Goal: Information Seeking & Learning: Check status

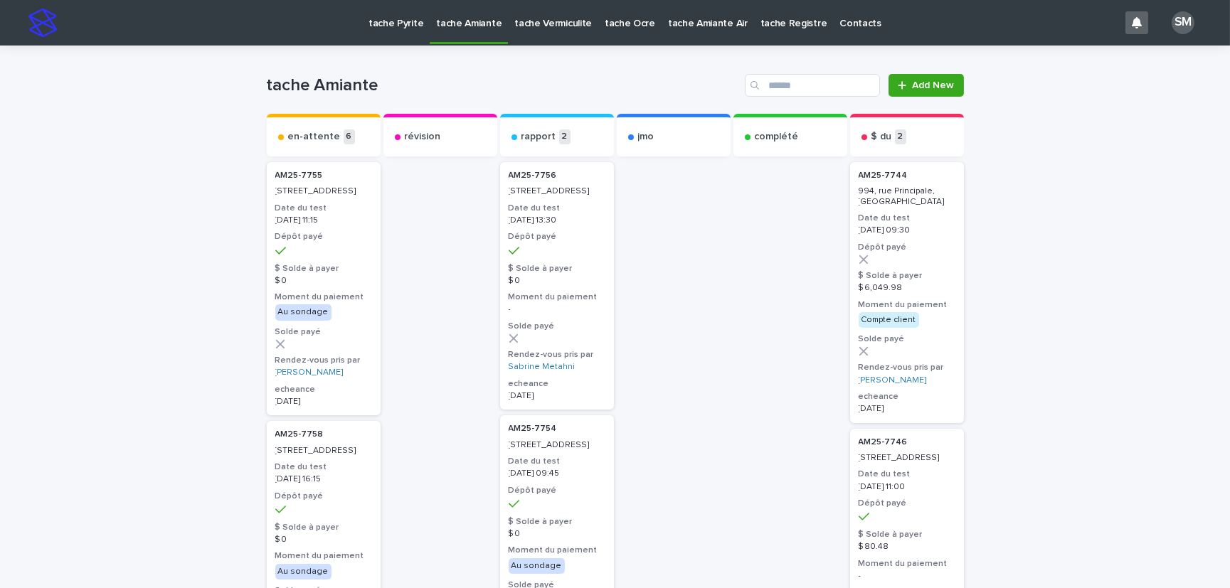
click at [395, 26] on p "tache Pyrite" at bounding box center [396, 15] width 55 height 30
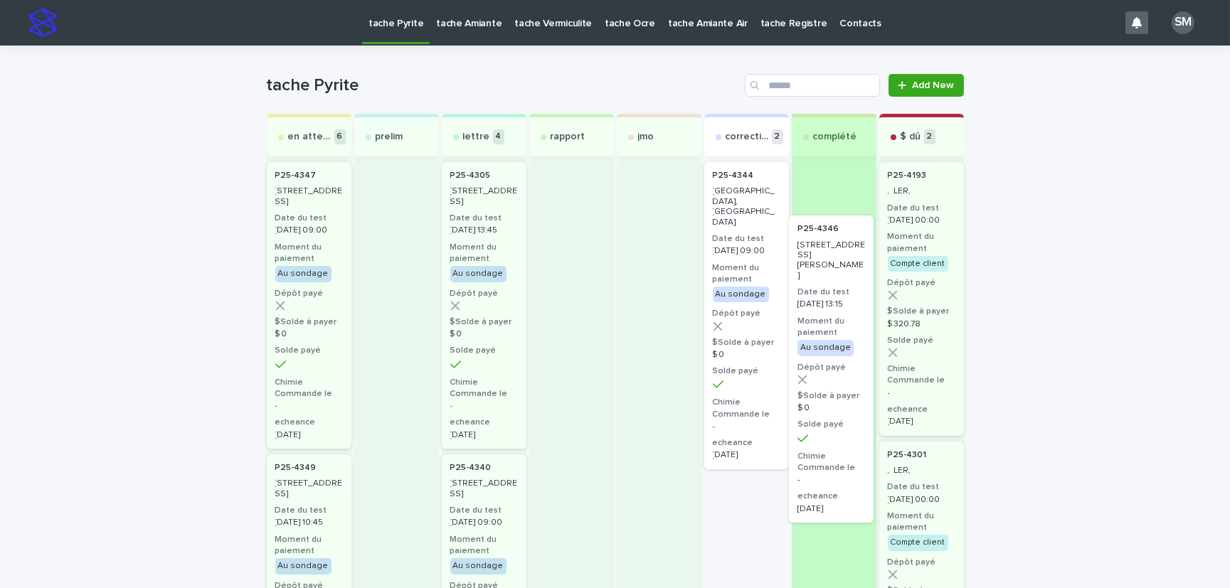
drag, startPoint x: 728, startPoint y: 526, endPoint x: 820, endPoint y: 270, distance: 272.1
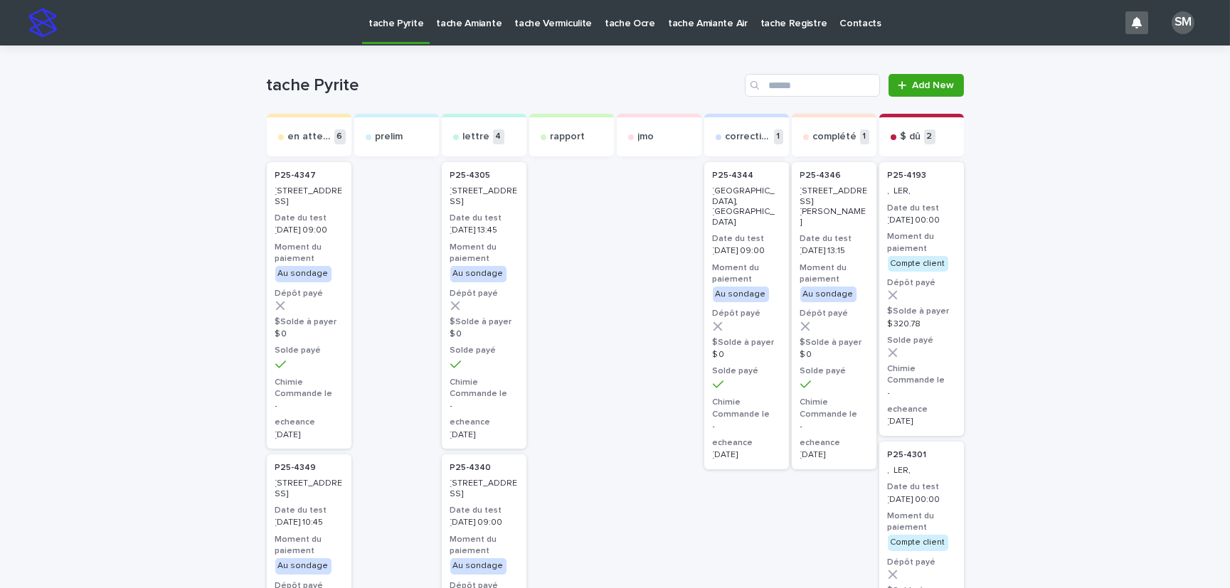
click at [472, 26] on p "tache Amiante" at bounding box center [468, 15] width 65 height 30
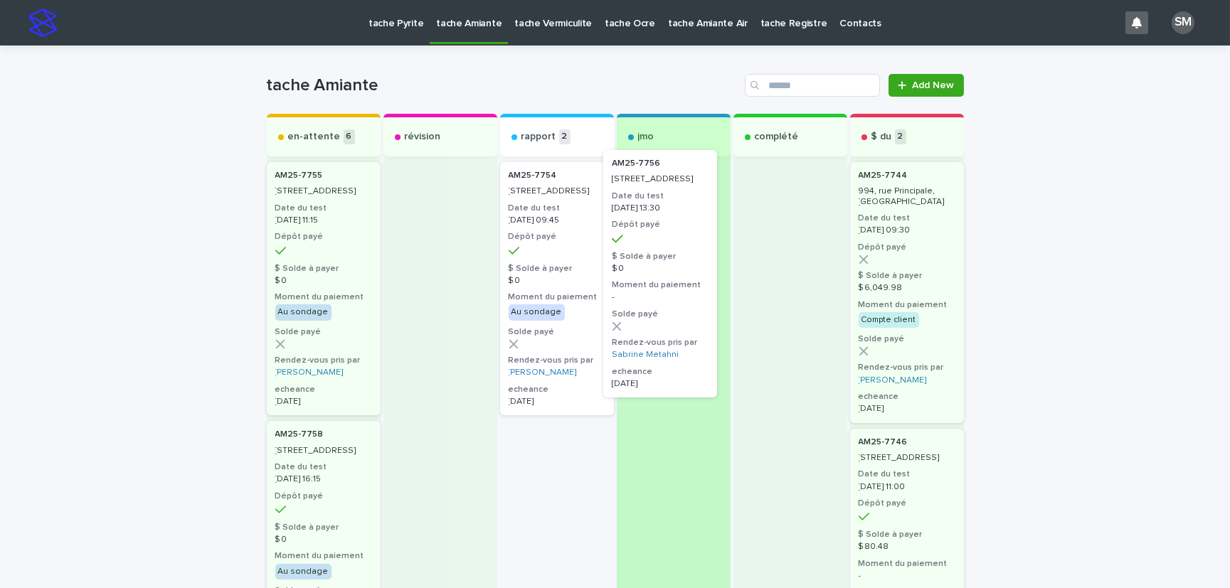
drag, startPoint x: 534, startPoint y: 262, endPoint x: 646, endPoint y: 250, distance: 112.3
